Goal: Task Accomplishment & Management: Manage account settings

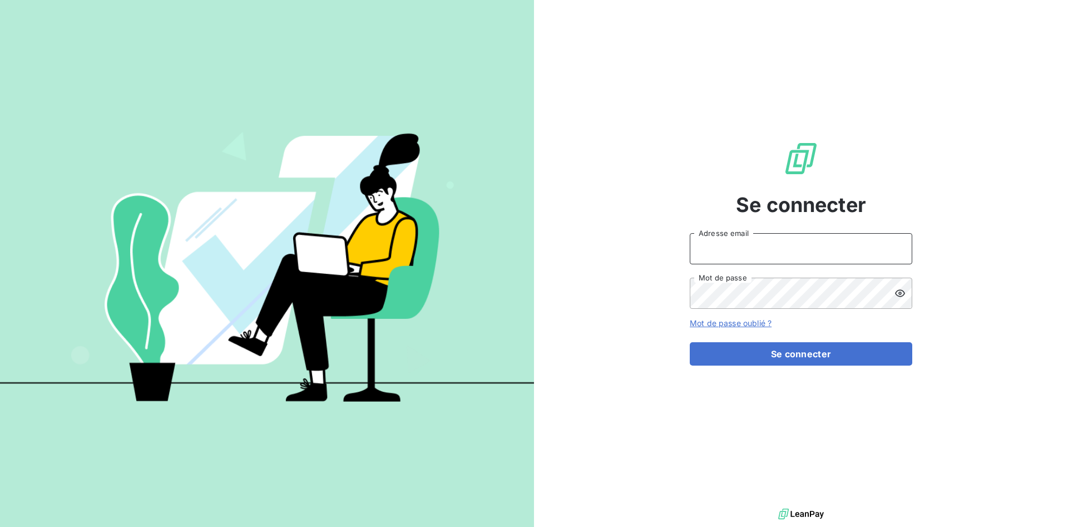
click at [706, 251] on input "Adresse email" at bounding box center [800, 248] width 222 height 31
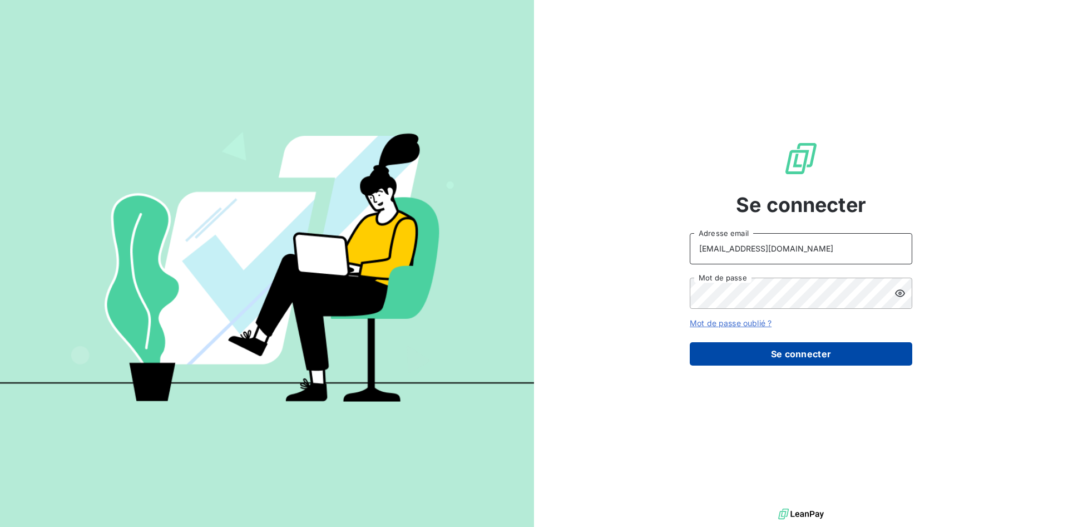
type input "[EMAIL_ADDRESS][DOMAIN_NAME]"
click at [787, 360] on button "Se connecter" at bounding box center [800, 353] width 222 height 23
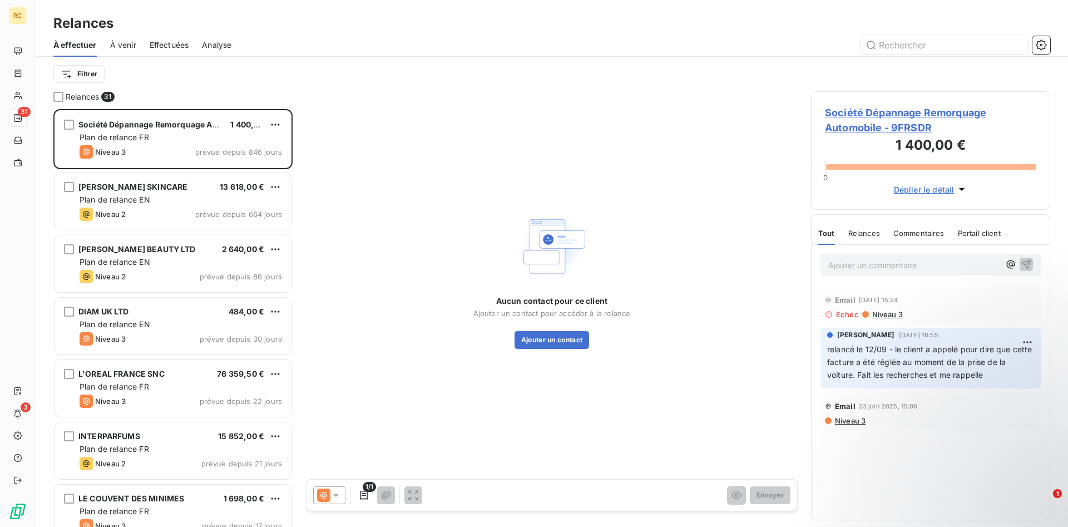
scroll to position [418, 239]
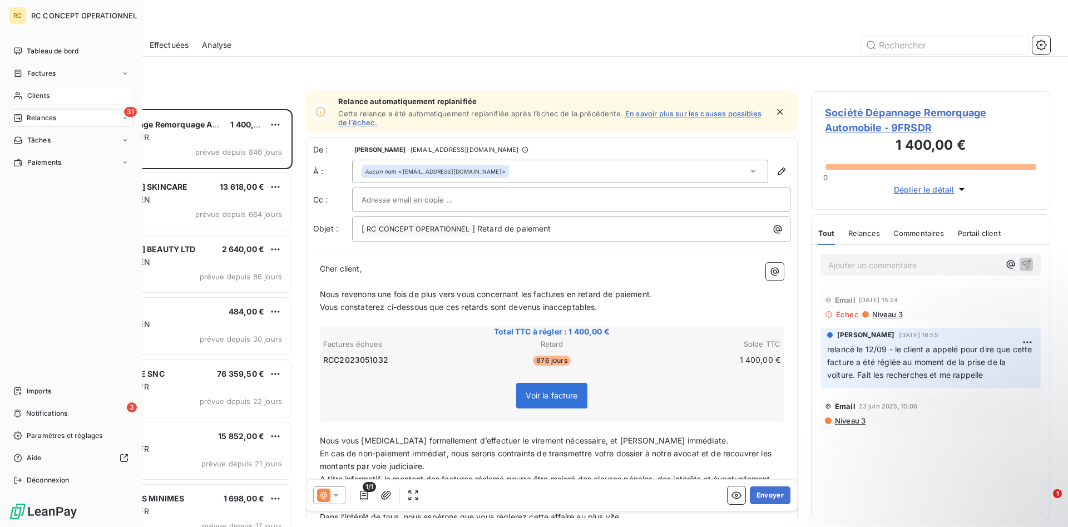
click at [31, 93] on span "Clients" at bounding box center [38, 96] width 22 height 10
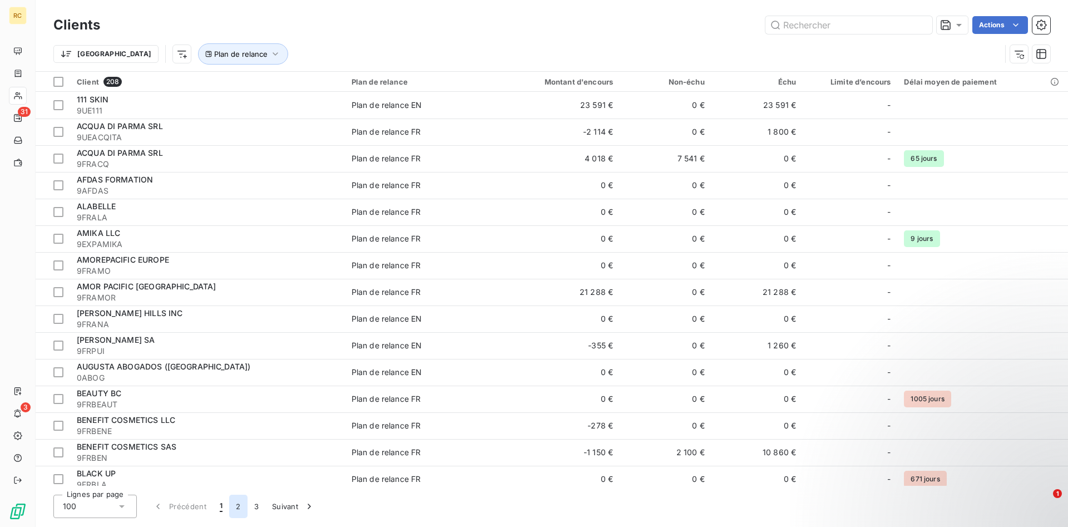
click at [237, 507] on button "2" at bounding box center [238, 505] width 18 height 23
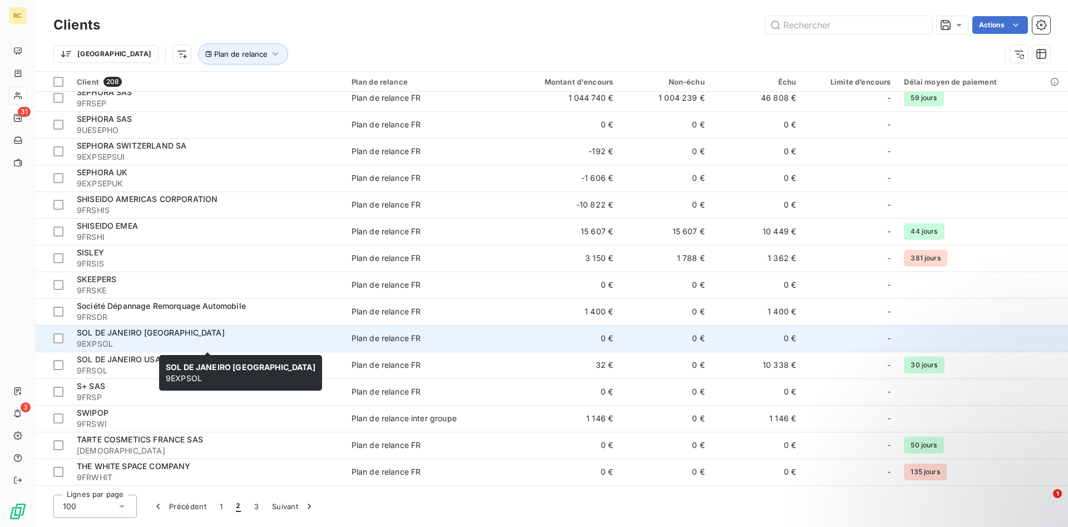
scroll to position [2106, 0]
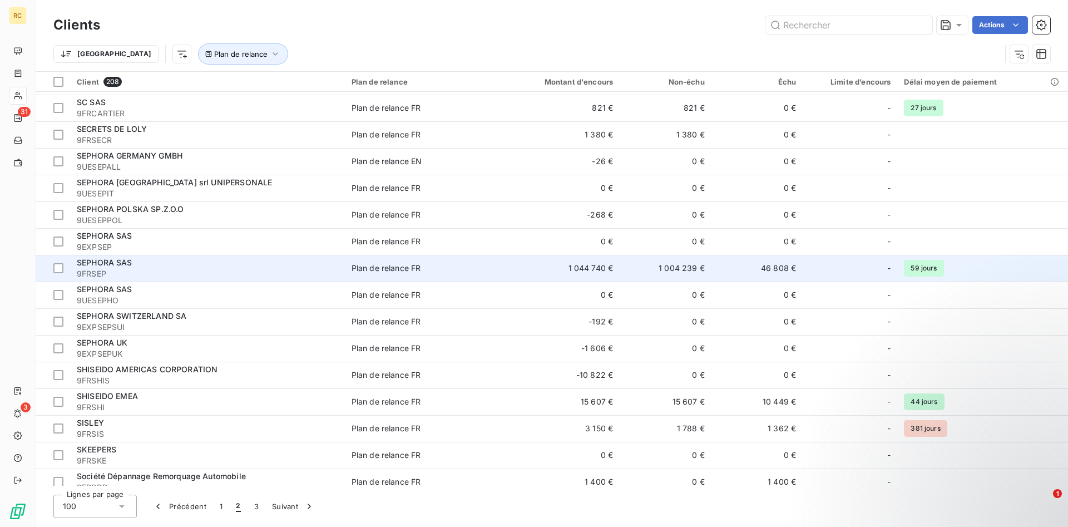
click at [86, 266] on span "SEPHORA SAS" at bounding box center [105, 261] width 56 height 9
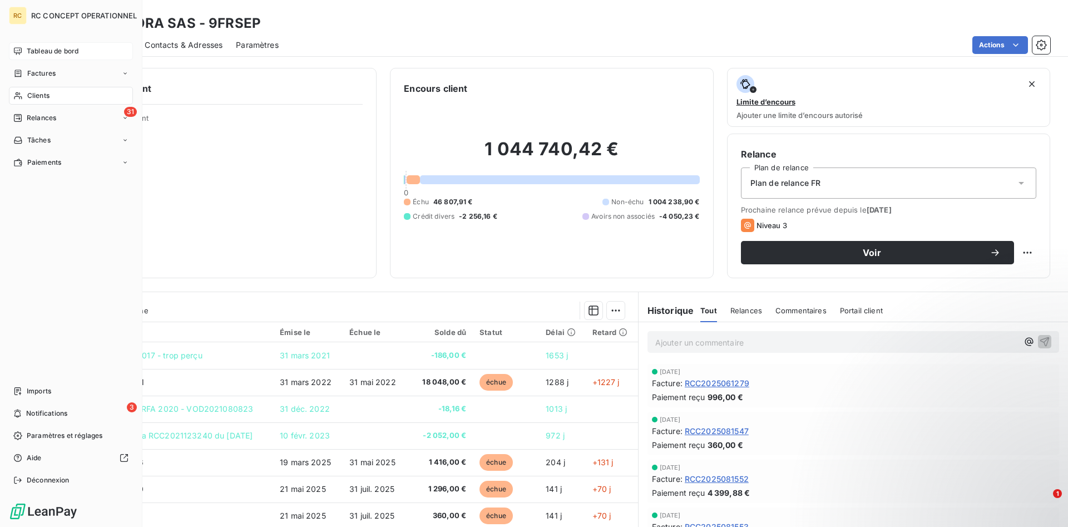
click at [34, 50] on span "Tableau de bord" at bounding box center [53, 51] width 52 height 10
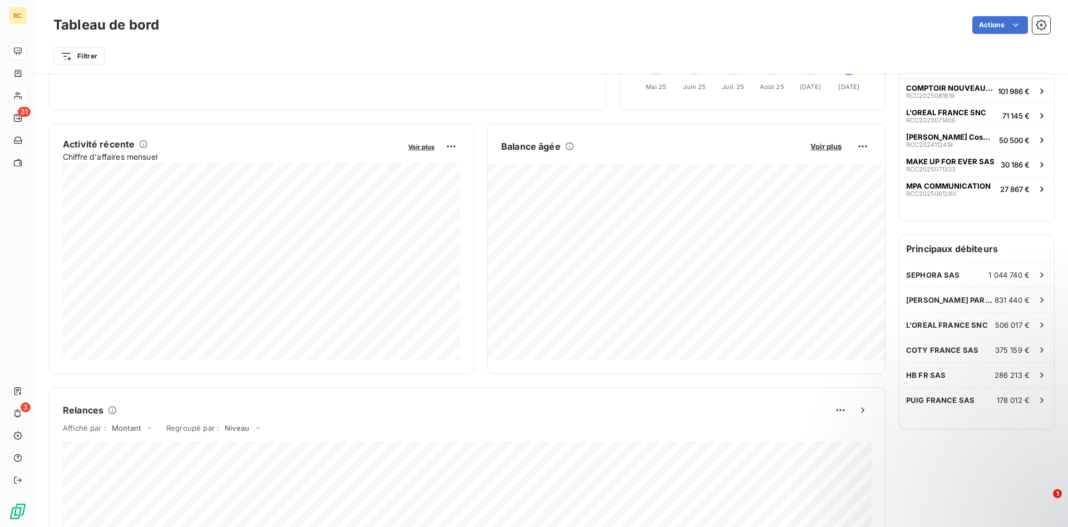
scroll to position [160, 0]
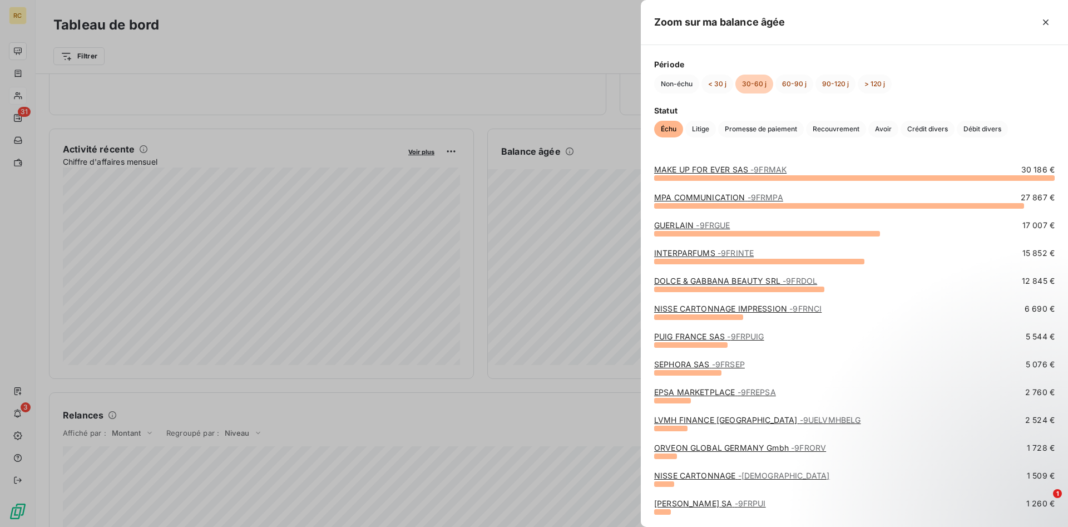
click at [482, 389] on div at bounding box center [534, 263] width 1068 height 527
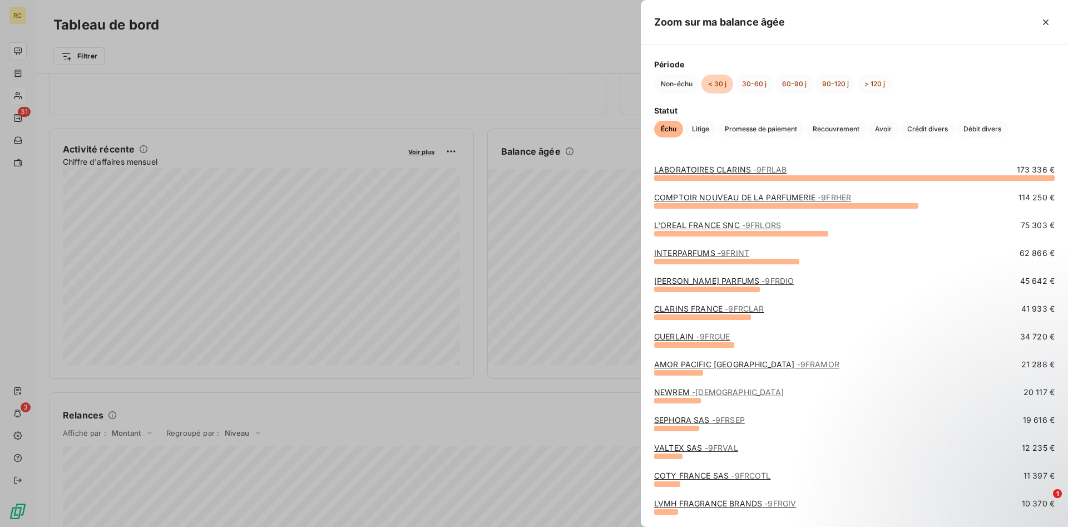
click at [552, 407] on div at bounding box center [534, 263] width 1068 height 527
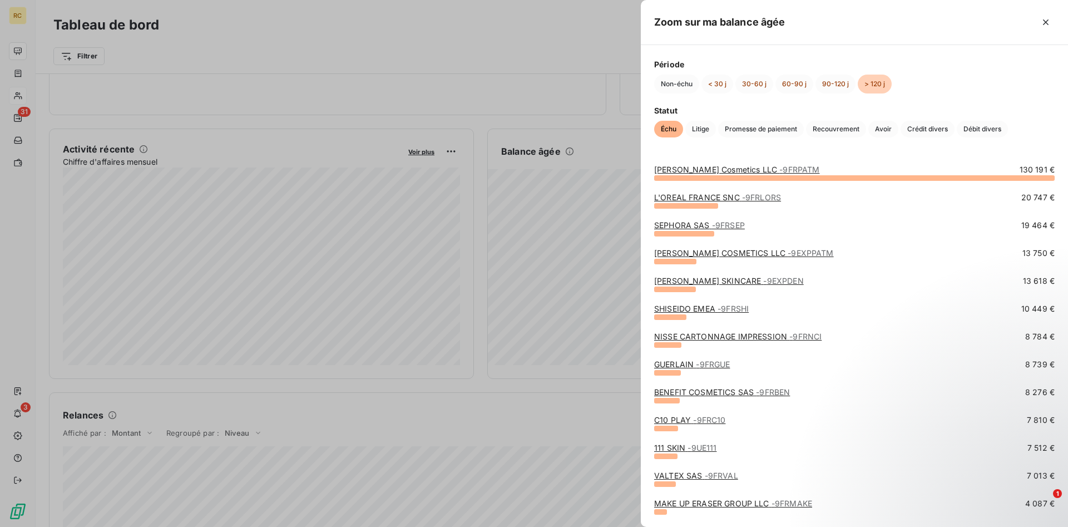
click at [425, 434] on div at bounding box center [534, 263] width 1068 height 527
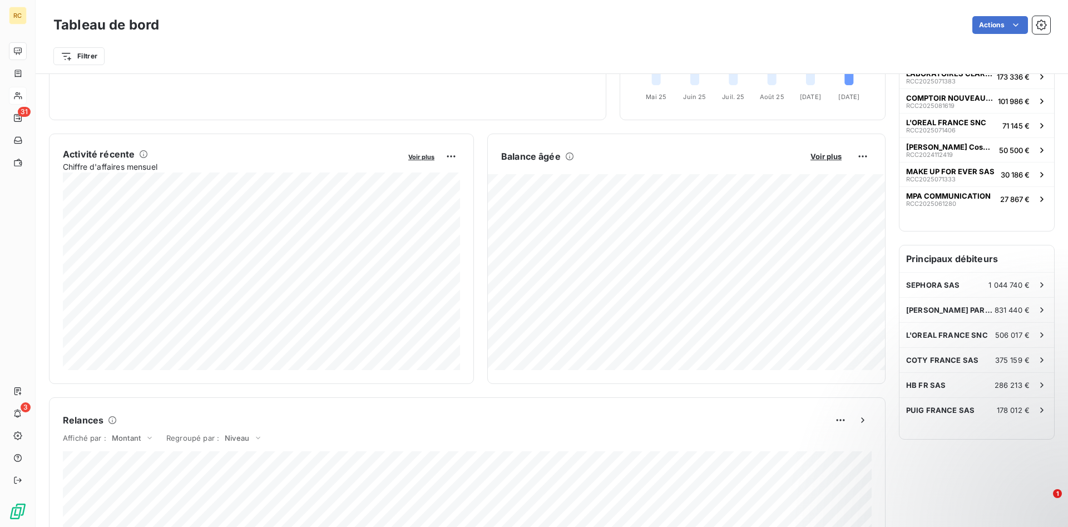
scroll to position [0, 0]
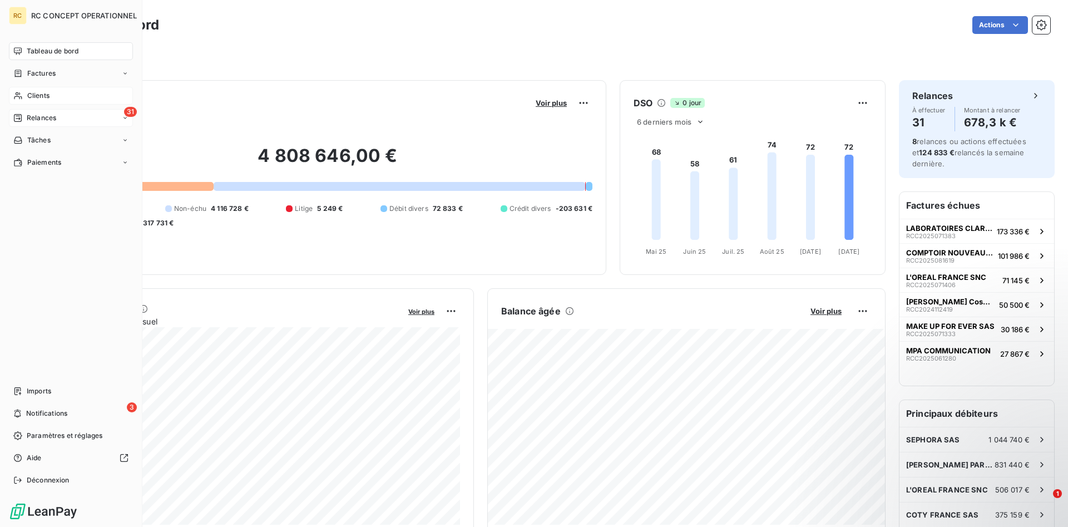
click at [38, 117] on span "Relances" at bounding box center [41, 118] width 29 height 10
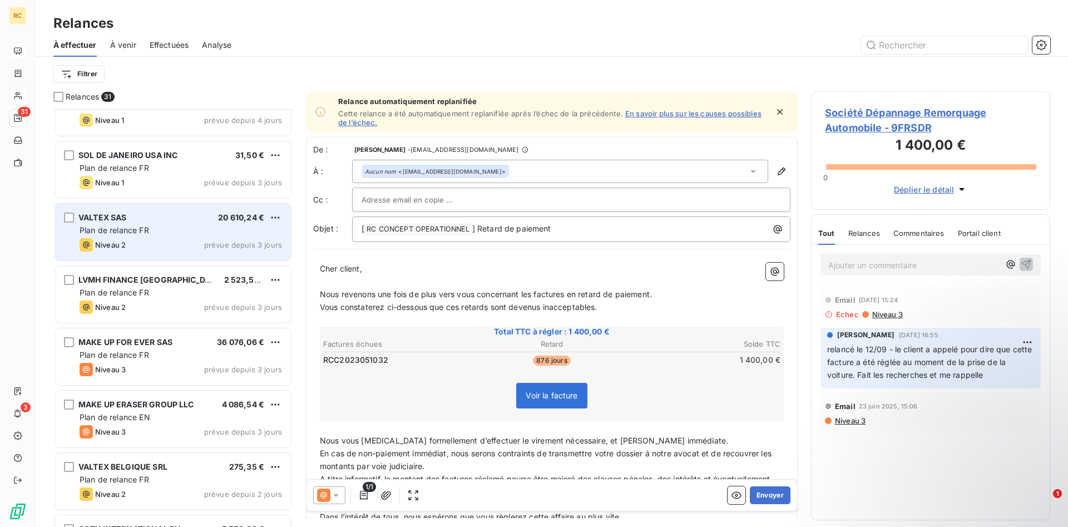
scroll to position [1248, 0]
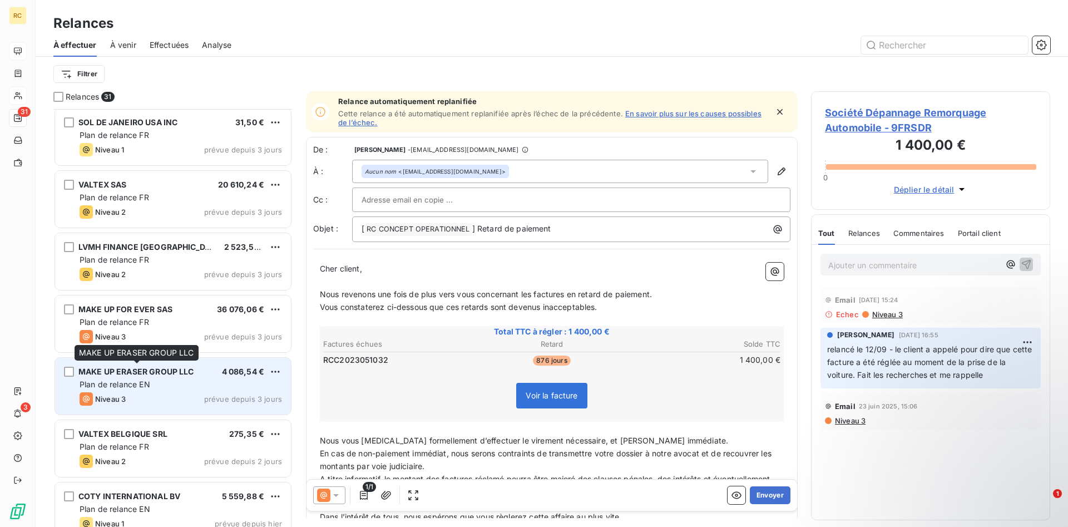
click at [135, 369] on span "MAKE UP ERASER GROUP LLC" at bounding box center [136, 370] width 116 height 9
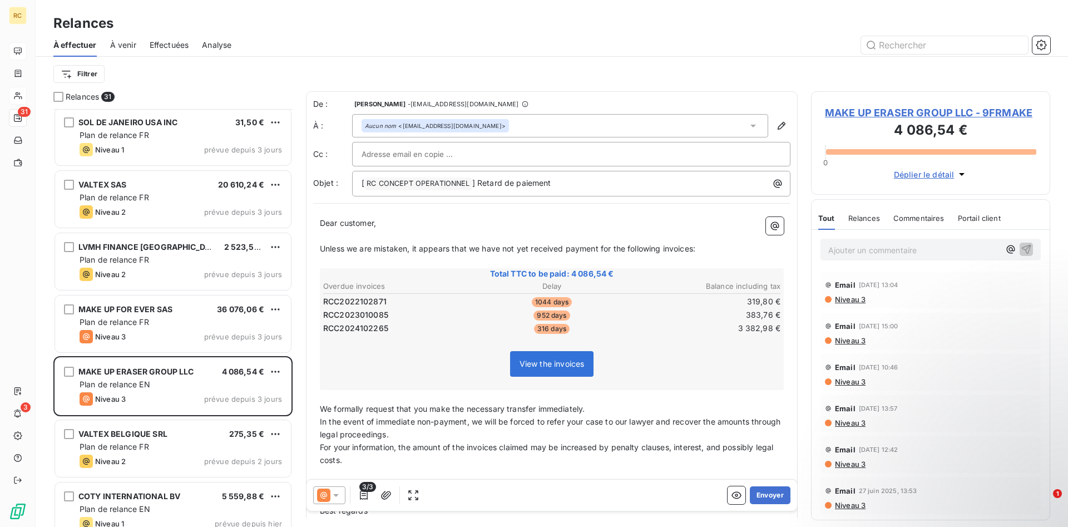
scroll to position [1418, 0]
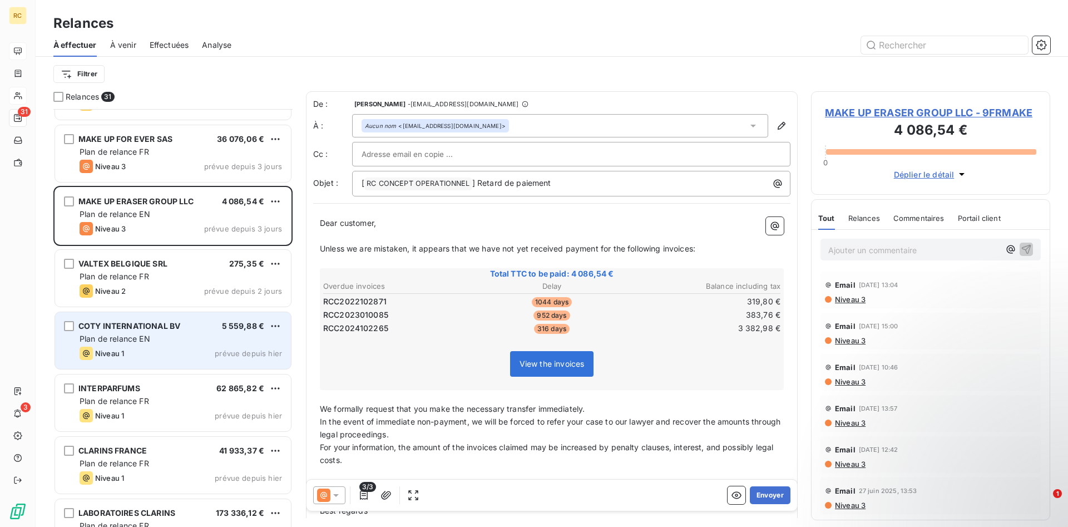
click at [127, 327] on span "COTY INTERNATIONAL BV" at bounding box center [129, 325] width 102 height 9
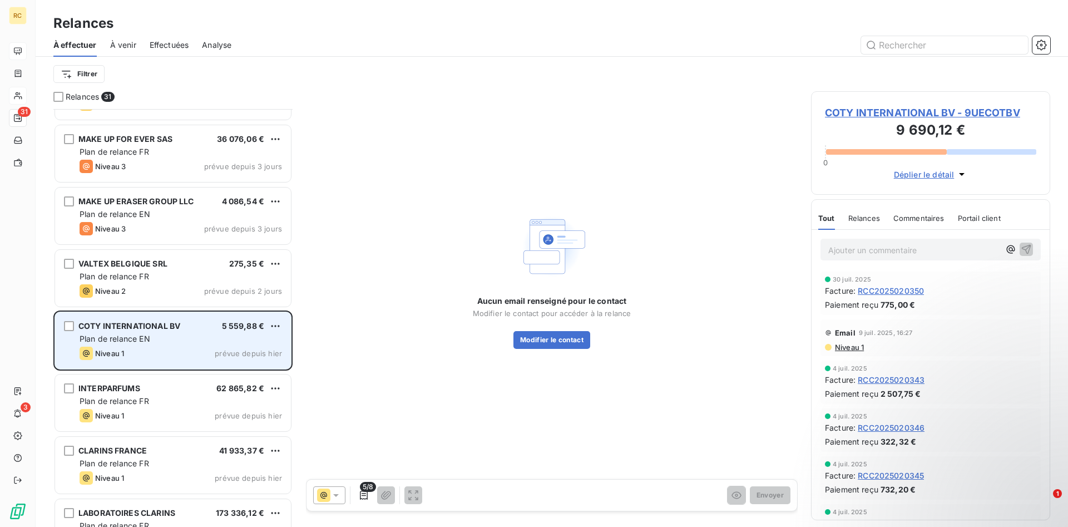
scroll to position [1514, 0]
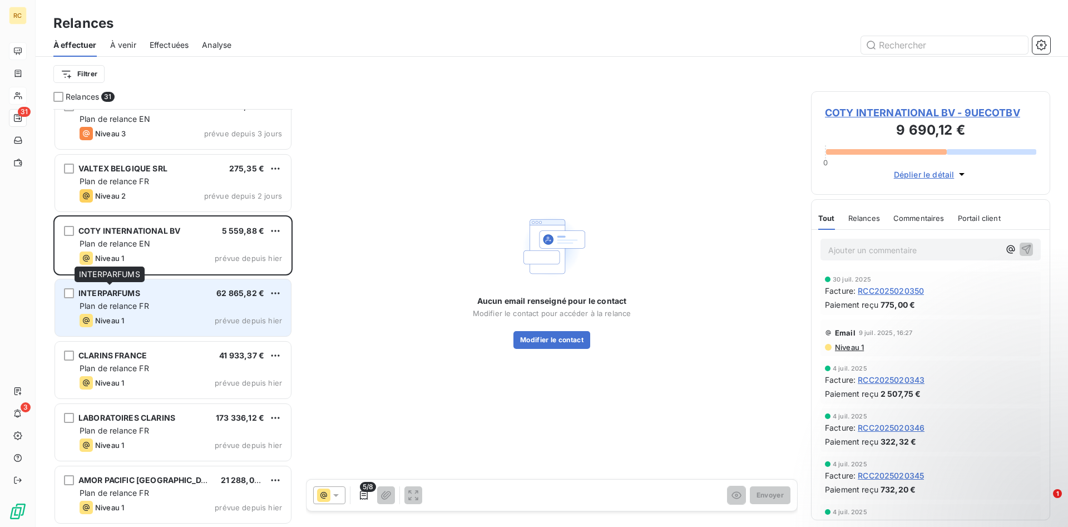
click at [106, 295] on span "INTERPARFUMS" at bounding box center [109, 292] width 62 height 9
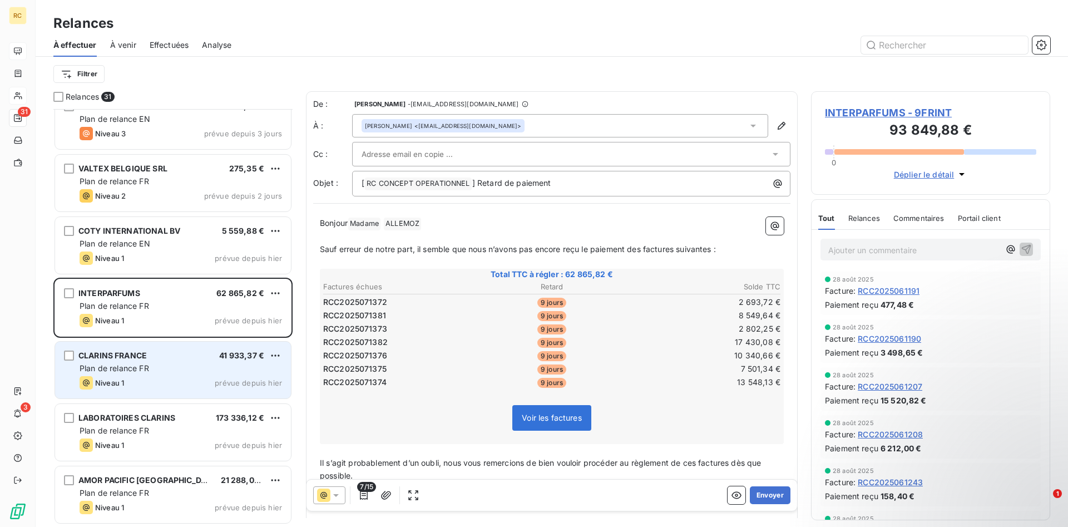
click at [113, 359] on span "CLARINS FRANCE" at bounding box center [112, 354] width 68 height 9
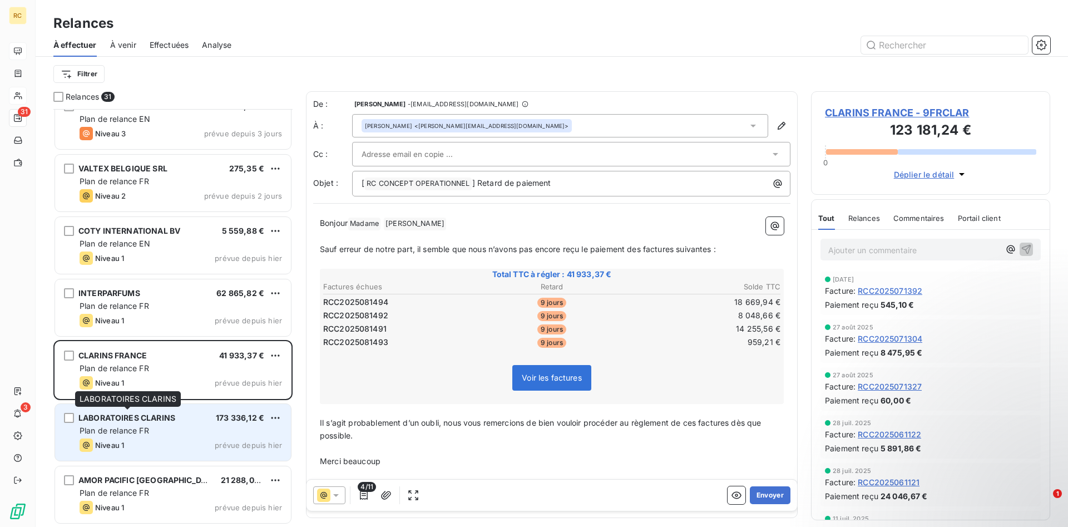
click at [138, 421] on span "LABORATOIRES CLARINS" at bounding box center [126, 417] width 97 height 9
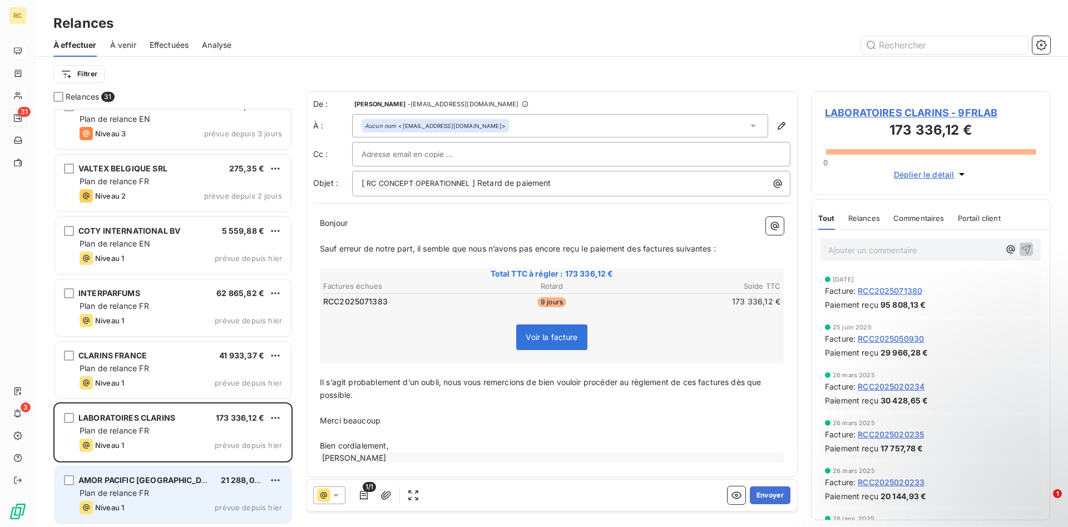
click at [128, 482] on span "AMOR PACIFIC [GEOGRAPHIC_DATA]" at bounding box center [148, 479] width 141 height 9
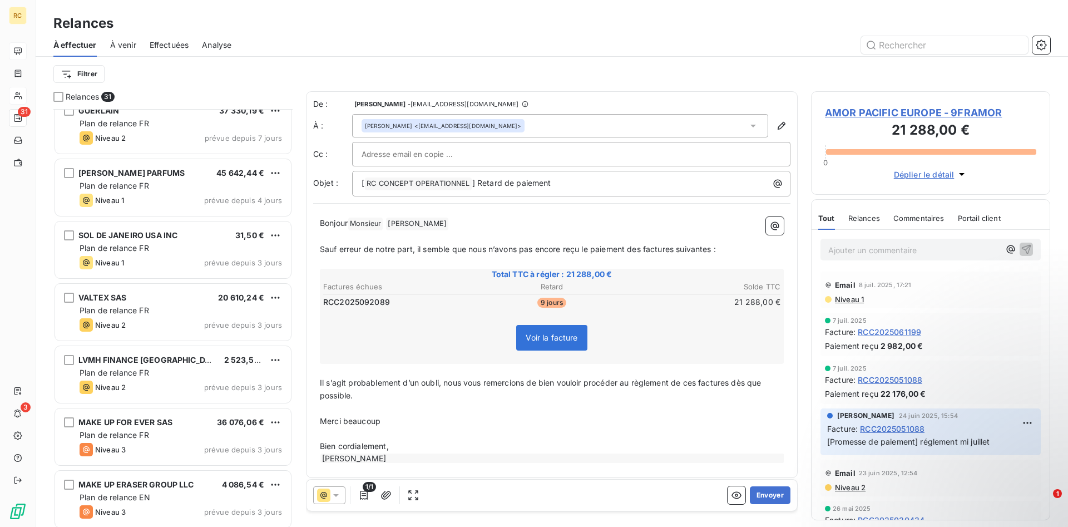
scroll to position [1117, 0]
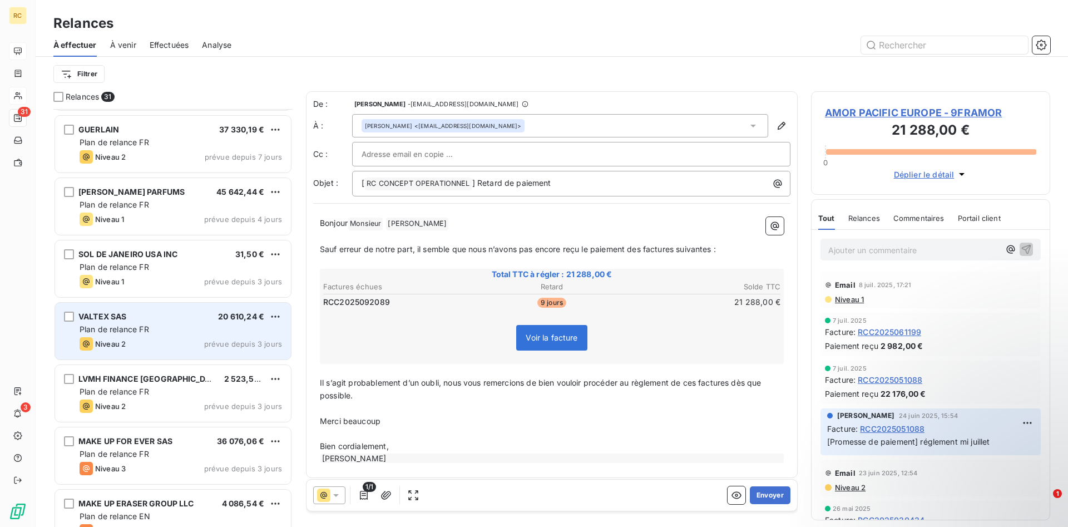
click at [96, 321] on div "VALTEX SAS" at bounding box center [102, 316] width 48 height 11
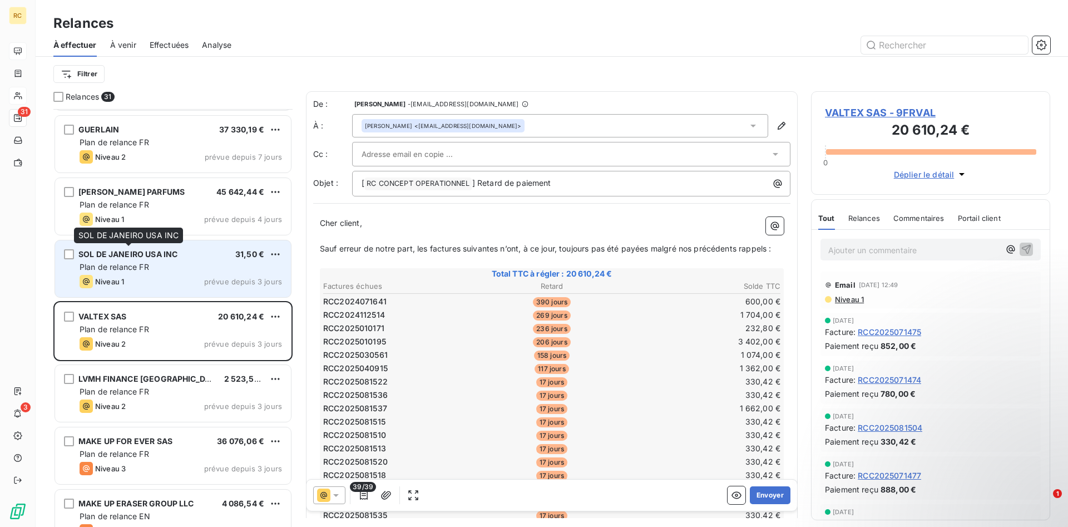
click at [106, 257] on span "SOL DE JANEIRO USA INC" at bounding box center [127, 253] width 99 height 9
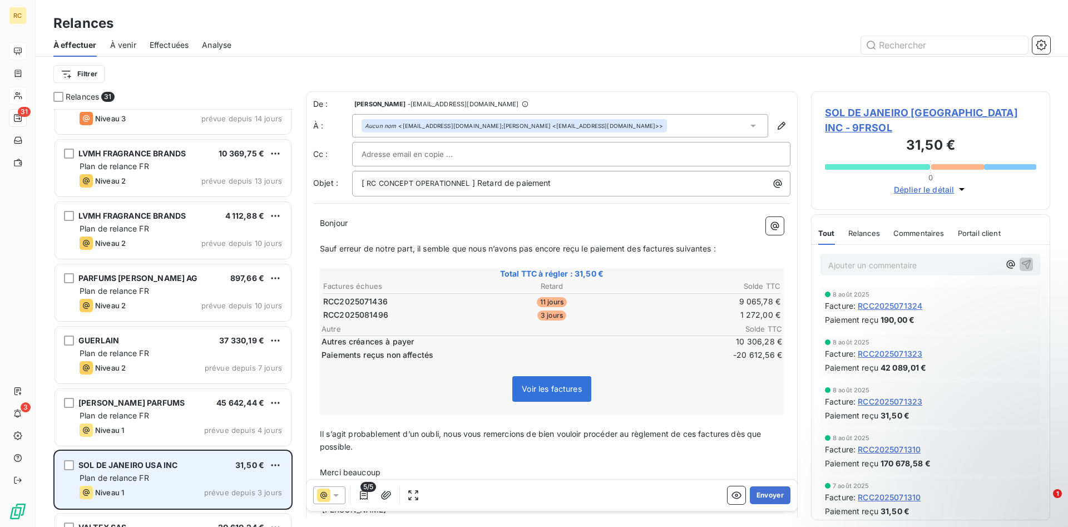
scroll to position [890, 0]
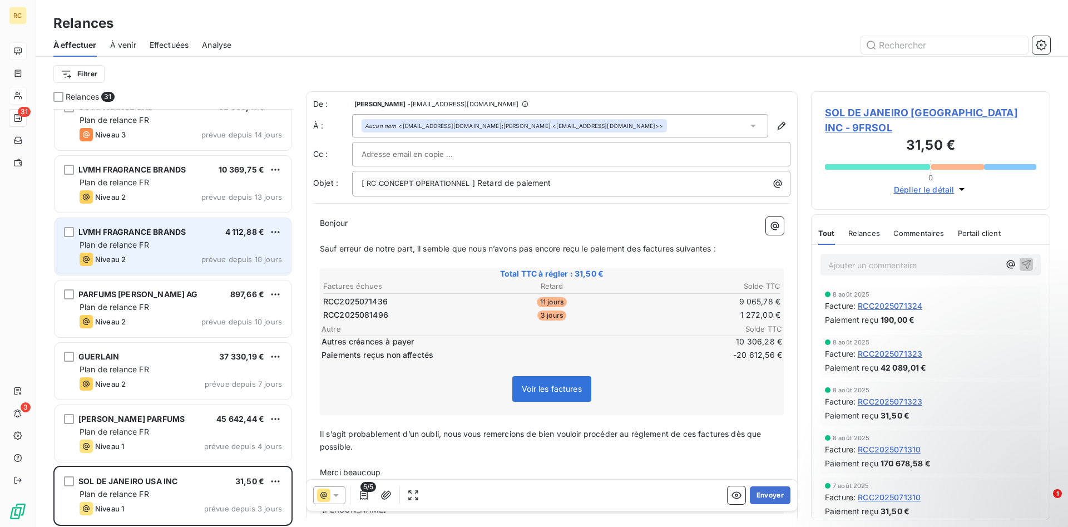
click at [113, 234] on span "LVMH FRAGRANCE BRANDS" at bounding box center [131, 231] width 107 height 9
